Goal: Check status: Check status

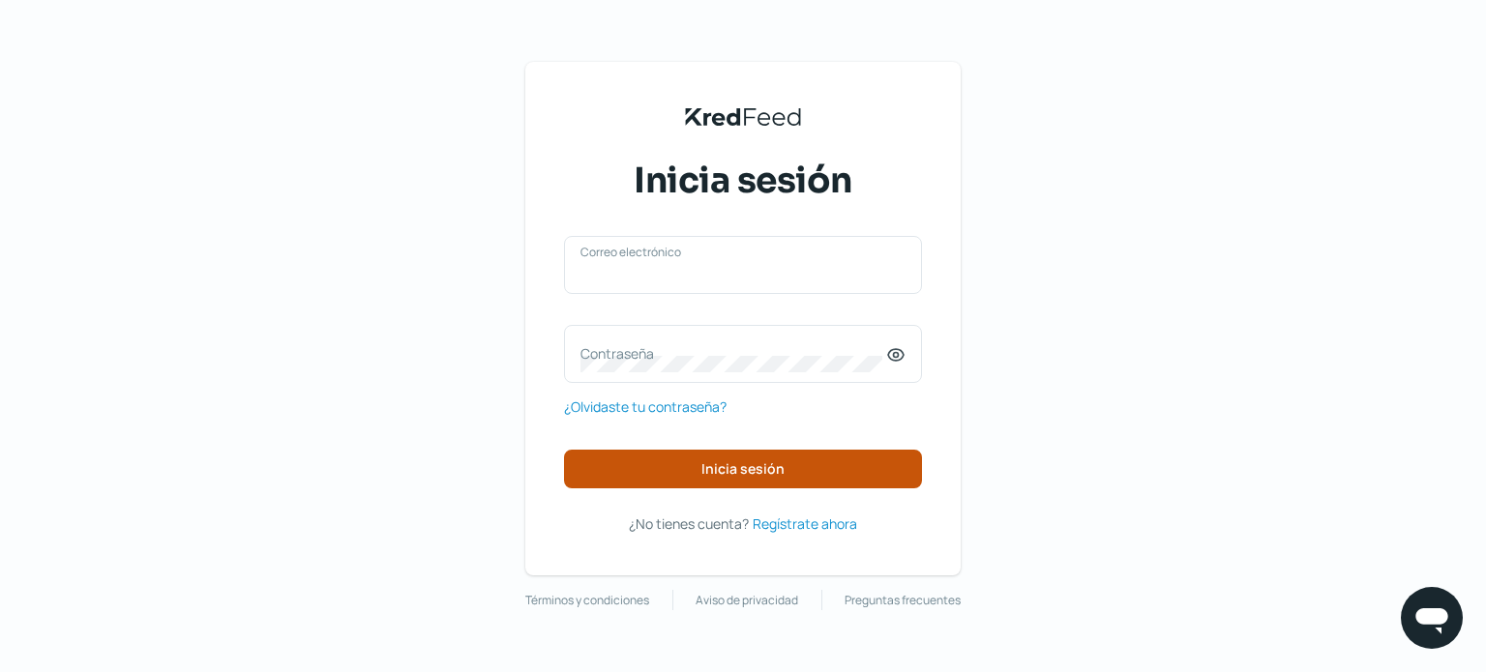
type input "[EMAIL_ADDRESS][DOMAIN_NAME]"
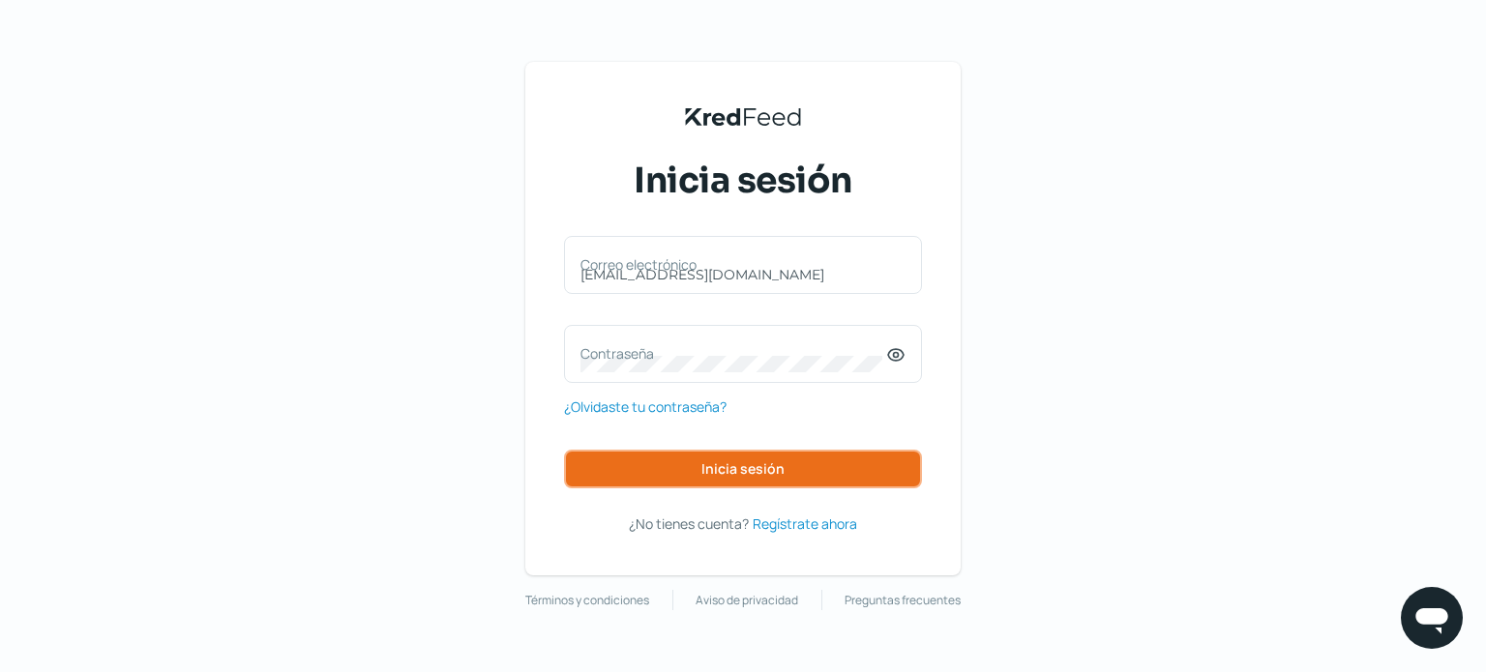
click at [713, 474] on span "Inicia sesión" at bounding box center [742, 469] width 83 height 14
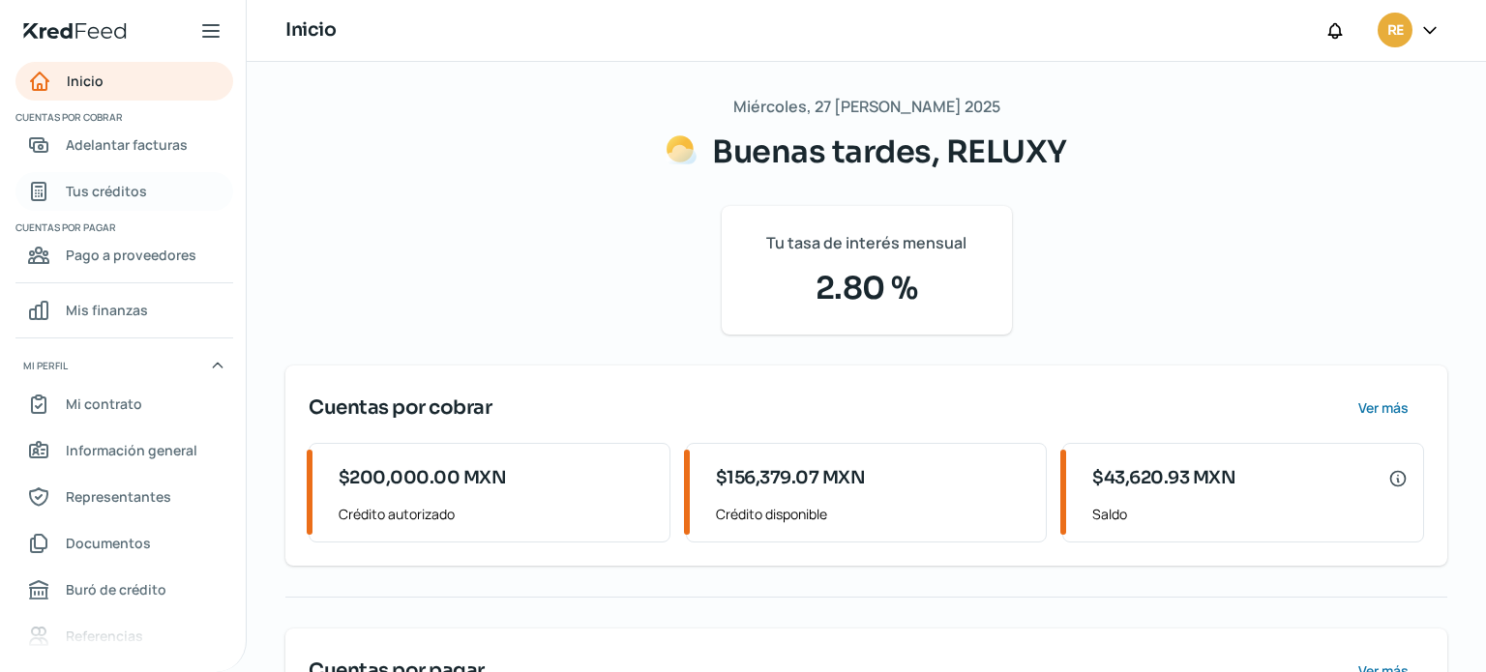
click at [120, 200] on span "Tus créditos" at bounding box center [106, 191] width 81 height 24
